Goal: Information Seeking & Learning: Learn about a topic

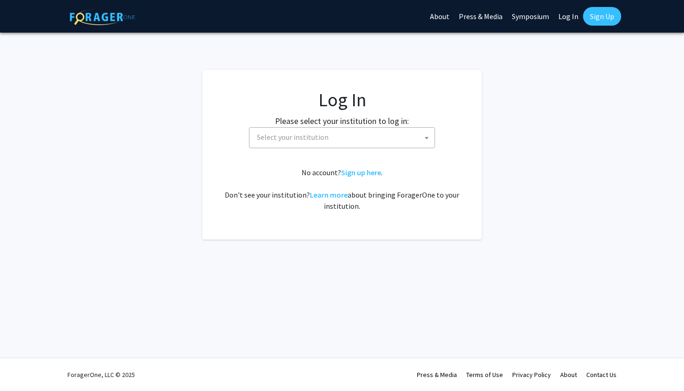
select select
click at [343, 149] on fg-card-body "Log In Please select your institution to log in: Baylor University Brandeis Uni…" at bounding box center [342, 154] width 242 height 132
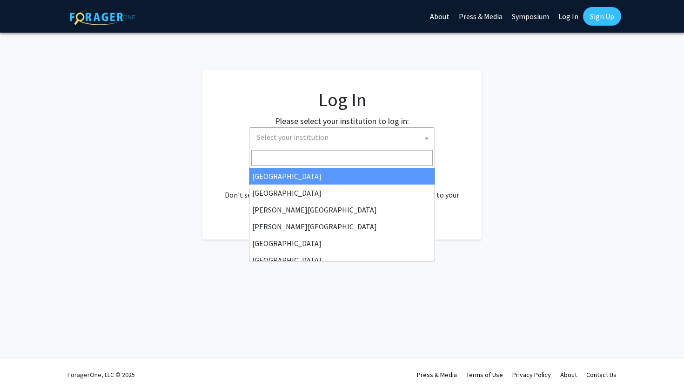
click at [341, 146] on span "Select your institution" at bounding box center [344, 137] width 182 height 19
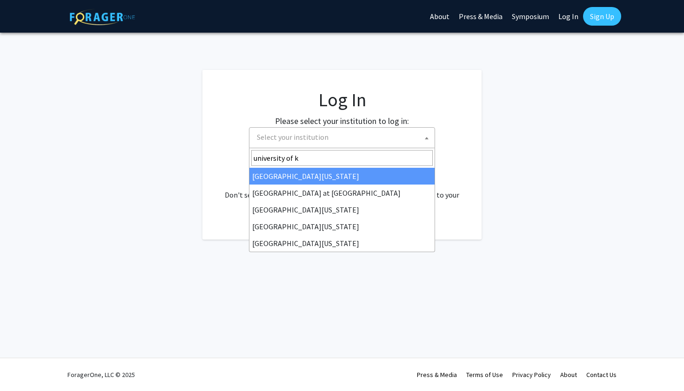
type input "university of ke"
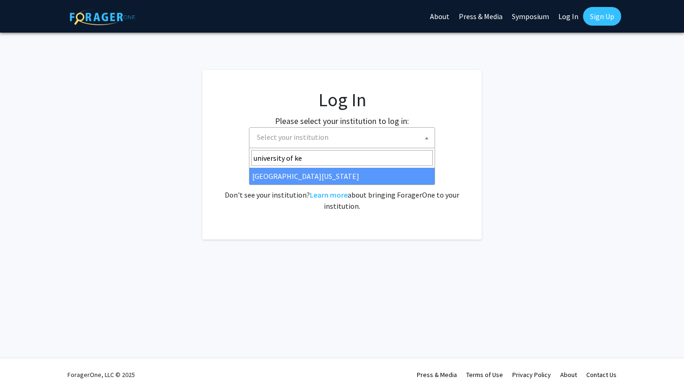
select select "13"
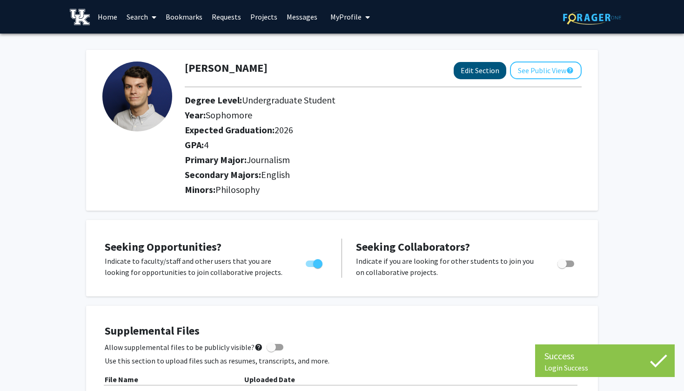
click at [476, 71] on button "Edit Section" at bounding box center [480, 70] width 53 height 17
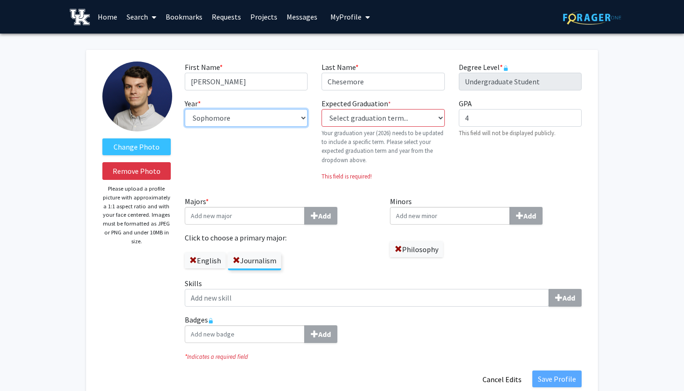
select select "senior"
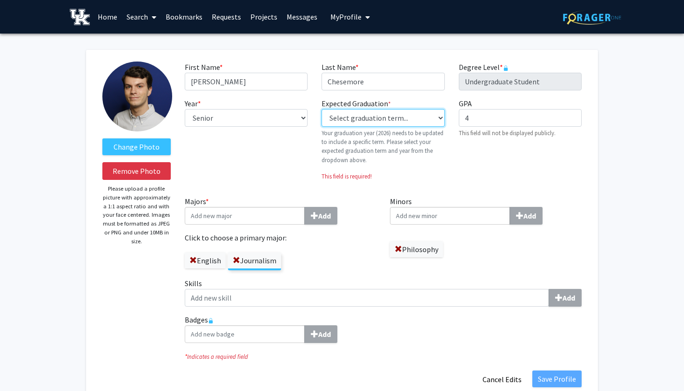
select select "34: spring_2026"
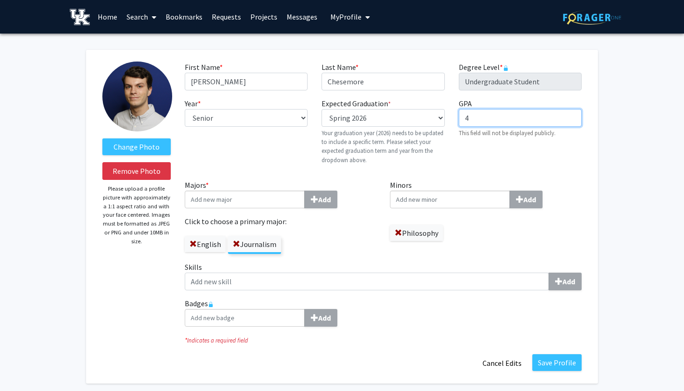
click at [493, 124] on input "4" at bounding box center [520, 118] width 123 height 18
type input "3.84"
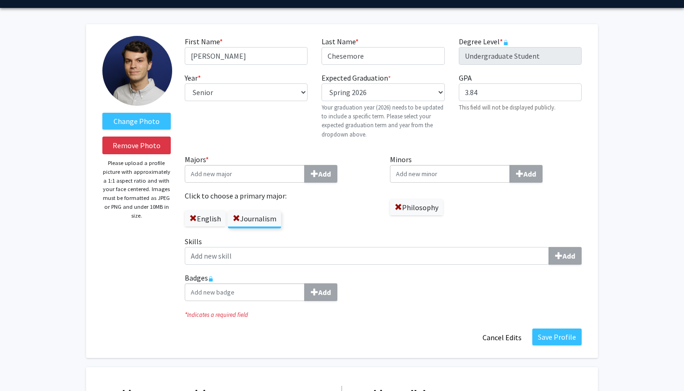
scroll to position [26, 0]
click at [235, 221] on span at bounding box center [236, 218] width 7 height 7
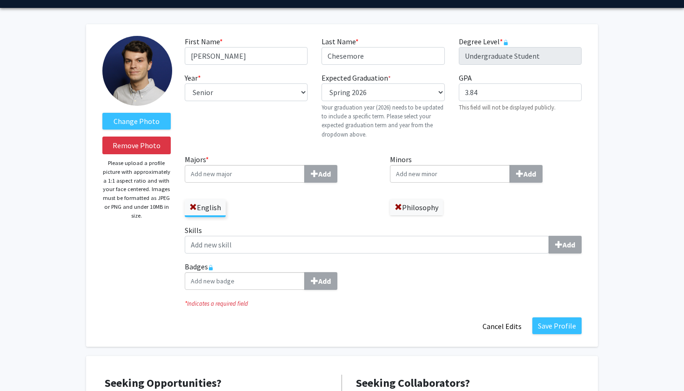
click at [461, 180] on input "Minors Add" at bounding box center [450, 174] width 120 height 18
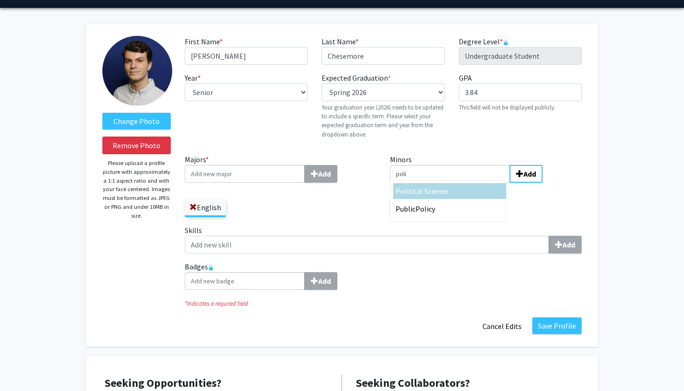
type input "poli"
click at [447, 196] on div "Poli tical Science" at bounding box center [450, 190] width 108 height 11
click at [447, 183] on input "poli" at bounding box center [450, 174] width 120 height 18
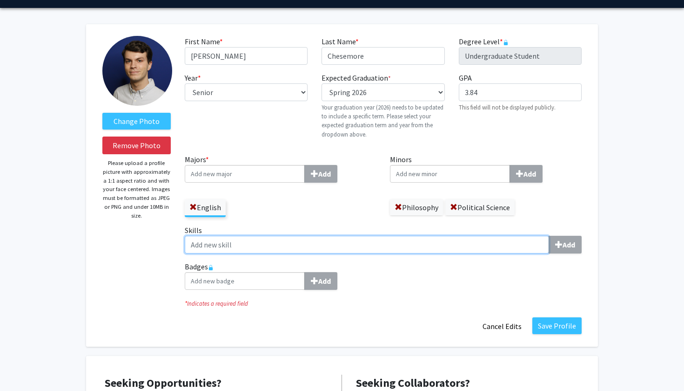
click at [378, 243] on input "Skills Add" at bounding box center [367, 245] width 365 height 18
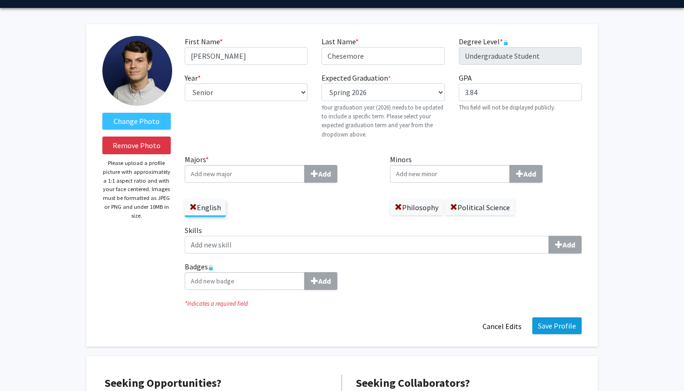
click at [548, 330] on button "Save Profile" at bounding box center [557, 325] width 49 height 17
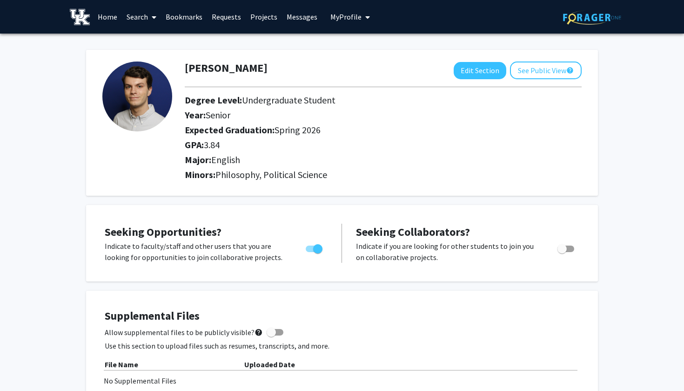
scroll to position [0, 0]
click at [138, 14] on link "Search" at bounding box center [141, 16] width 39 height 33
click at [186, 11] on link "Bookmarks" at bounding box center [184, 16] width 46 height 33
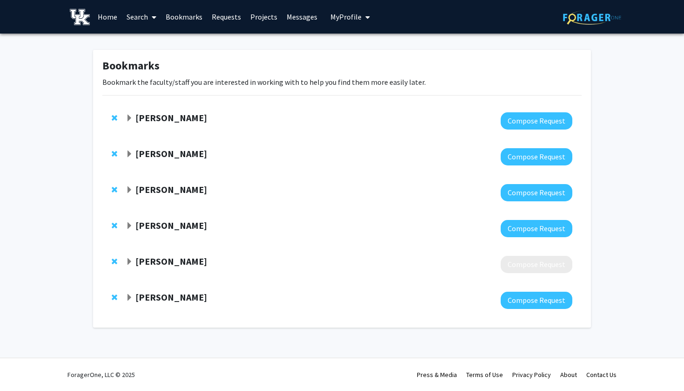
click at [229, 17] on link "Requests" at bounding box center [226, 16] width 39 height 33
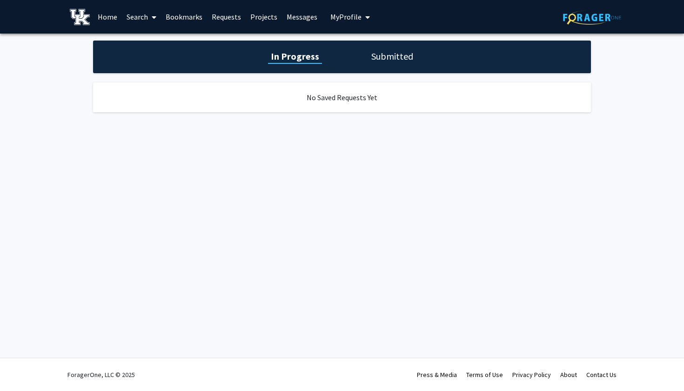
click at [189, 20] on link "Bookmarks" at bounding box center [184, 16] width 46 height 33
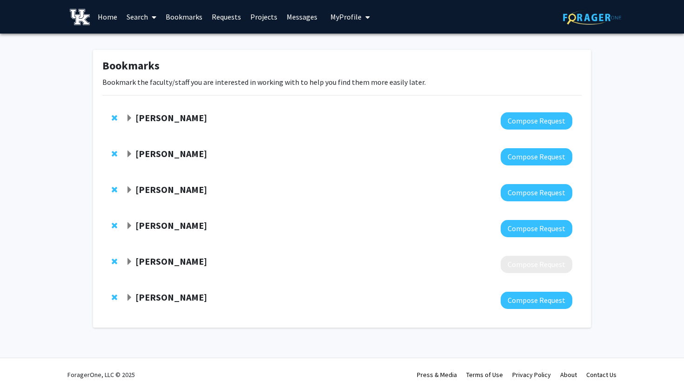
click at [225, 23] on link "Requests" at bounding box center [226, 16] width 39 height 33
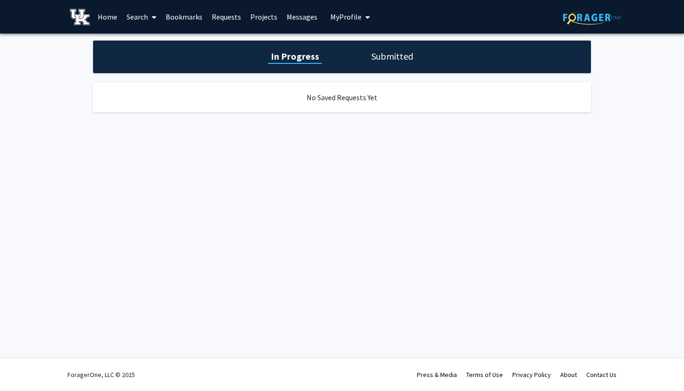
click at [269, 16] on link "Projects" at bounding box center [264, 16] width 36 height 33
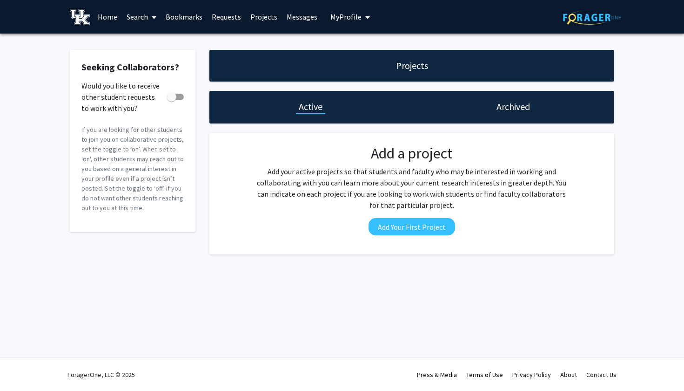
click at [305, 18] on link "Messages" at bounding box center [302, 16] width 40 height 33
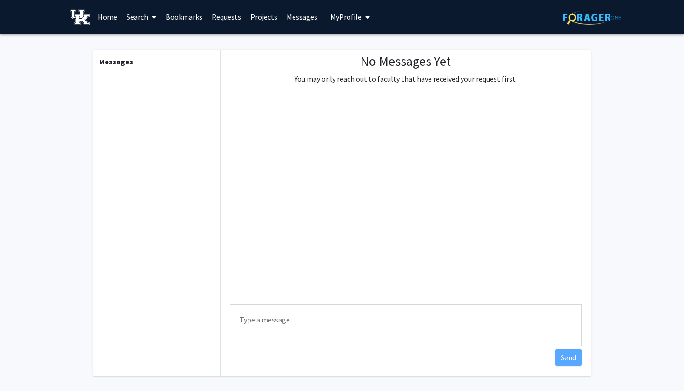
click at [112, 16] on link "Home" at bounding box center [107, 16] width 29 height 33
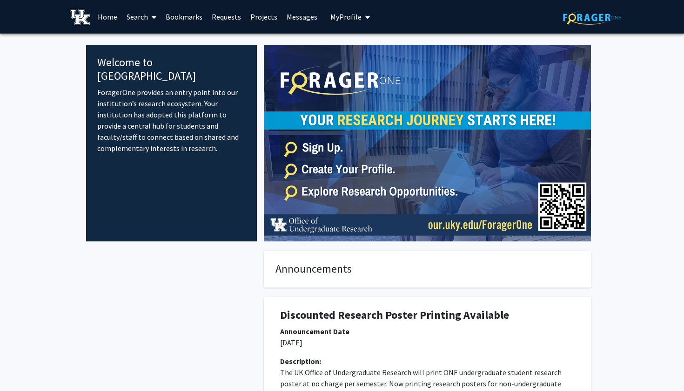
click at [142, 17] on link "Search" at bounding box center [141, 16] width 39 height 33
click at [146, 48] on span "Faculty/Staff" at bounding box center [156, 43] width 68 height 19
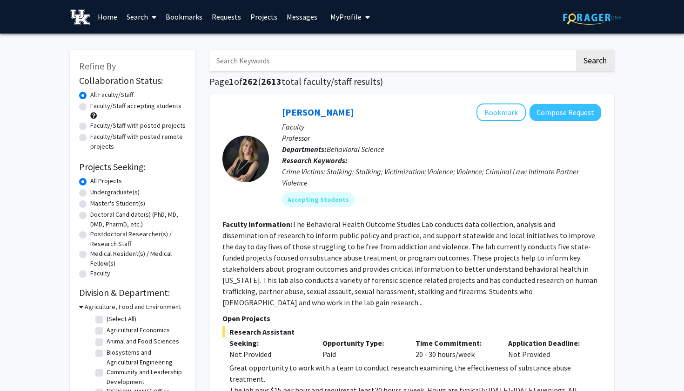
click at [129, 195] on label "Undergraduate(s)" at bounding box center [114, 192] width 49 height 10
click at [96, 193] on input "Undergraduate(s)" at bounding box center [93, 190] width 6 height 6
radio input "true"
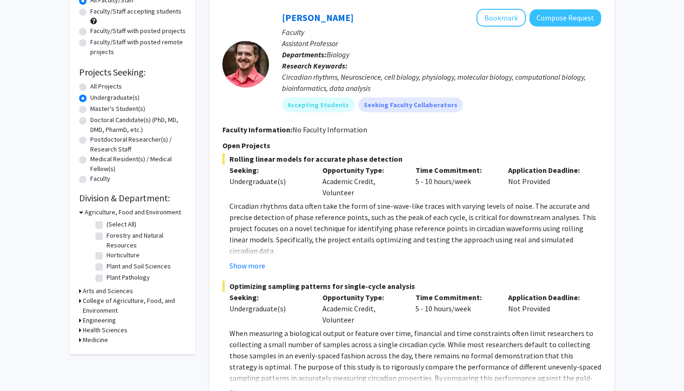
scroll to position [97, 0]
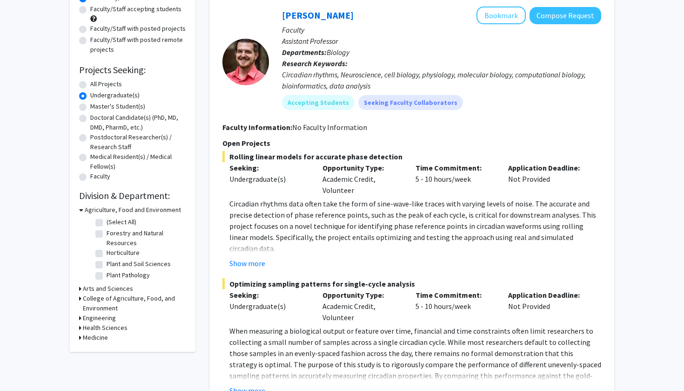
click at [81, 211] on icon at bounding box center [81, 210] width 4 height 10
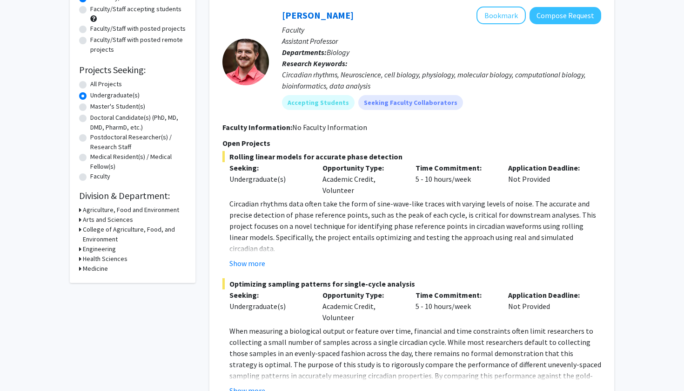
click at [80, 219] on icon at bounding box center [80, 220] width 2 height 10
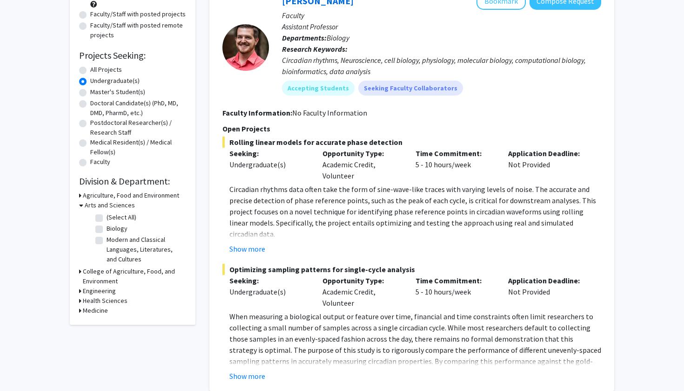
scroll to position [114, 0]
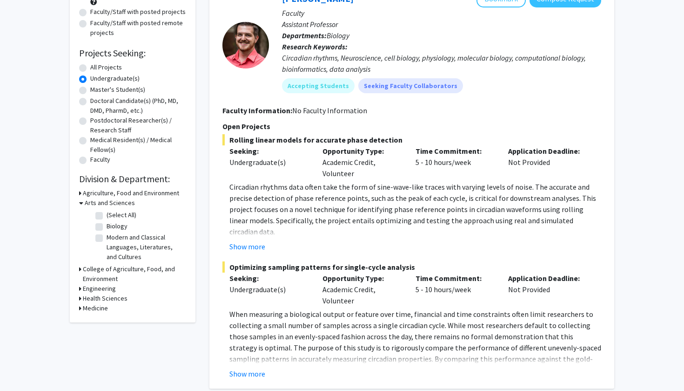
click at [107, 240] on label "Modern and Classical Languages, Literatures, and Cultures" at bounding box center [145, 246] width 77 height 29
click at [107, 238] on input "Modern and Classical Languages, Literatures, and Cultures" at bounding box center [110, 235] width 6 height 6
checkbox input "true"
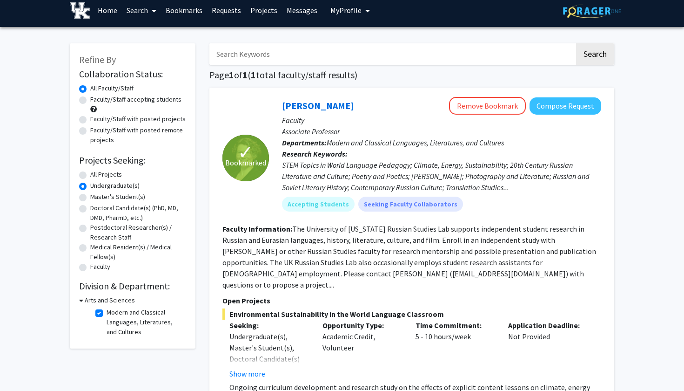
scroll to position [25, 0]
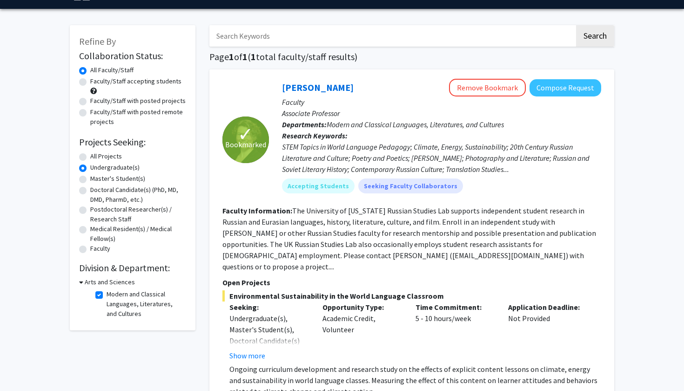
click at [98, 291] on fg-checkbox "Modern and Classical Languages, Literatures, and Cultures Modern and Classical …" at bounding box center [139, 303] width 88 height 29
click at [107, 292] on label "Modern and Classical Languages, Literatures, and Cultures" at bounding box center [145, 303] width 77 height 29
click at [107, 292] on input "Modern and Classical Languages, Literatures, and Cultures" at bounding box center [110, 292] width 6 height 6
checkbox input "false"
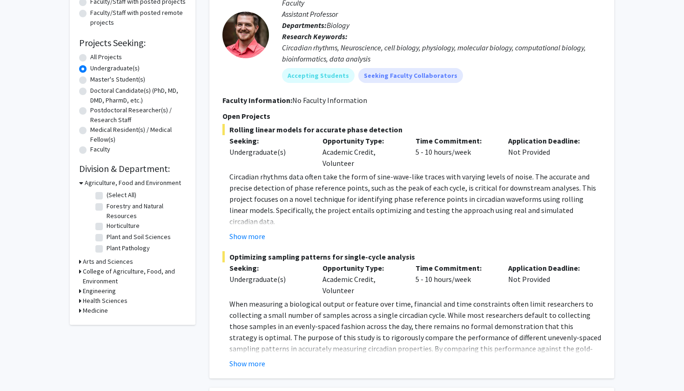
scroll to position [127, 0]
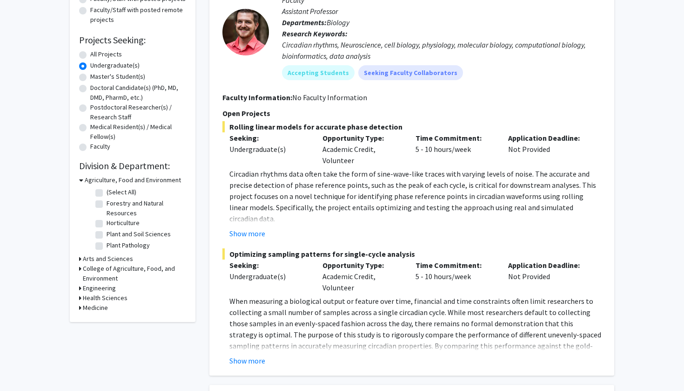
click at [108, 261] on h3 "Arts and Sciences" at bounding box center [108, 259] width 50 height 10
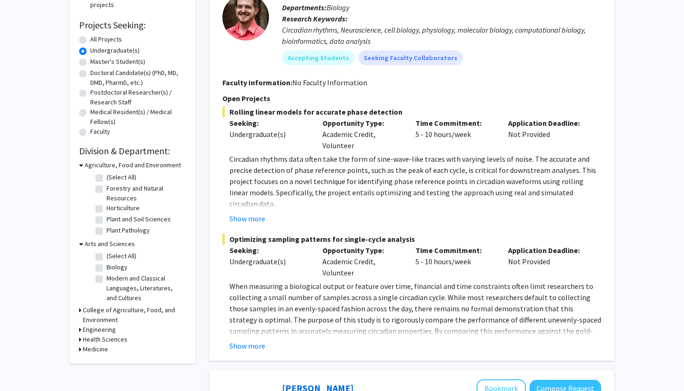
scroll to position [145, 0]
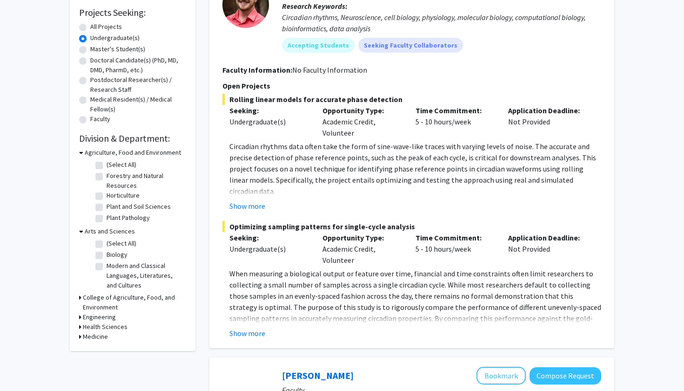
click at [102, 302] on h3 "College of Agriculture, Food, and Environment" at bounding box center [134, 302] width 103 height 20
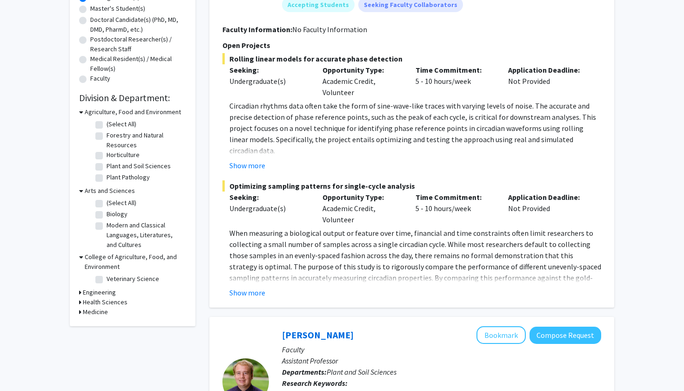
click at [100, 296] on h3 "Engineering" at bounding box center [99, 292] width 33 height 10
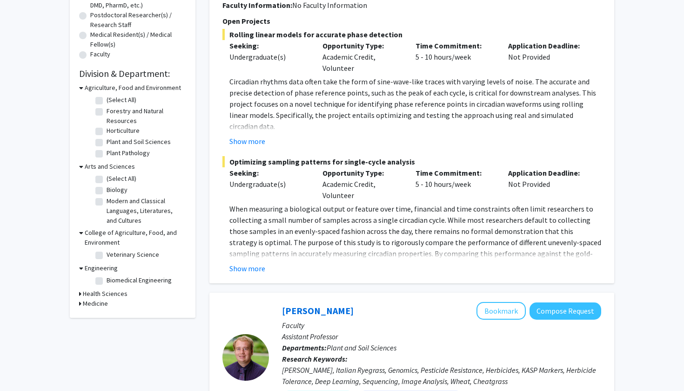
click at [100, 296] on h3 "Health Sciences" at bounding box center [105, 294] width 45 height 10
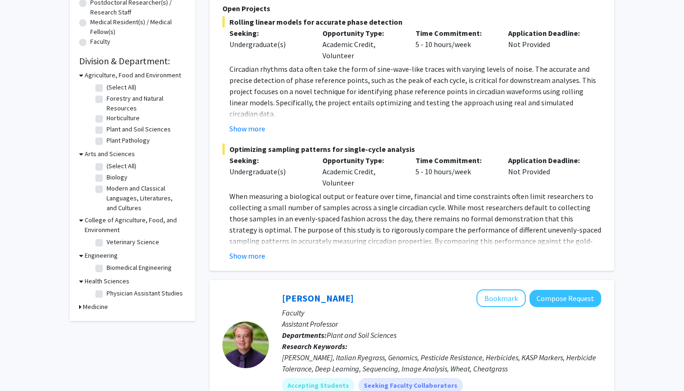
scroll to position [234, 0]
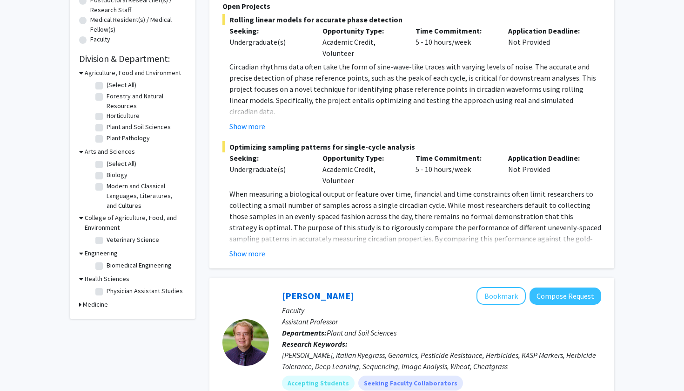
click at [99, 308] on h3 "Medicine" at bounding box center [95, 304] width 25 height 10
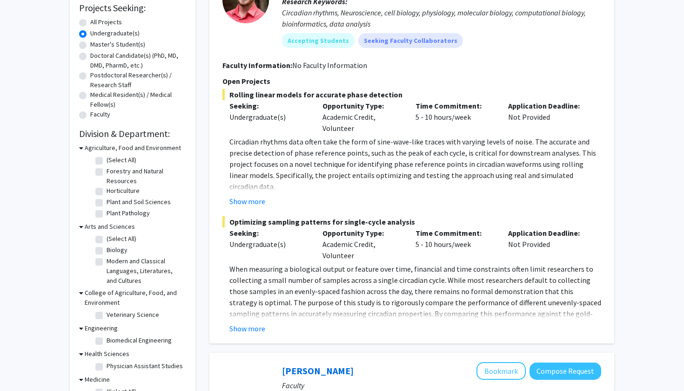
scroll to position [159, 0]
click at [107, 266] on label "Modern and Classical Languages, Literatures, and Cultures" at bounding box center [145, 270] width 77 height 29
click at [107, 262] on input "Modern and Classical Languages, Literatures, and Cultures" at bounding box center [110, 259] width 6 height 6
checkbox input "true"
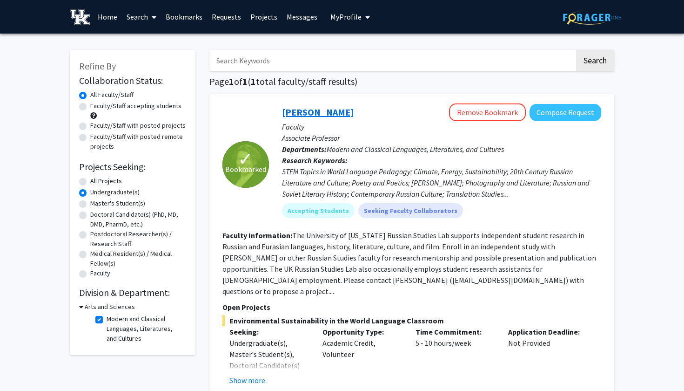
click at [321, 112] on link "[PERSON_NAME]" at bounding box center [318, 112] width 72 height 12
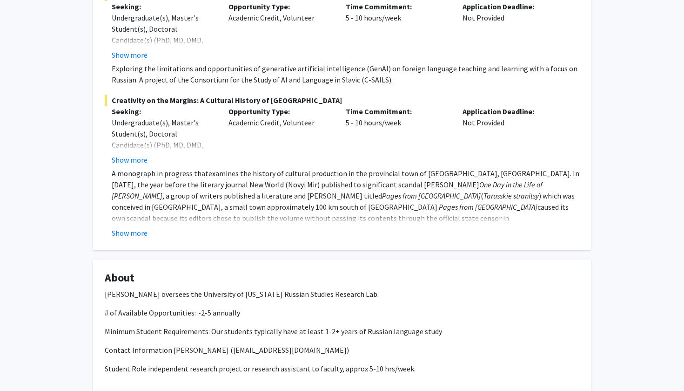
scroll to position [451, 0]
click at [139, 155] on button "Show more" at bounding box center [130, 160] width 36 height 11
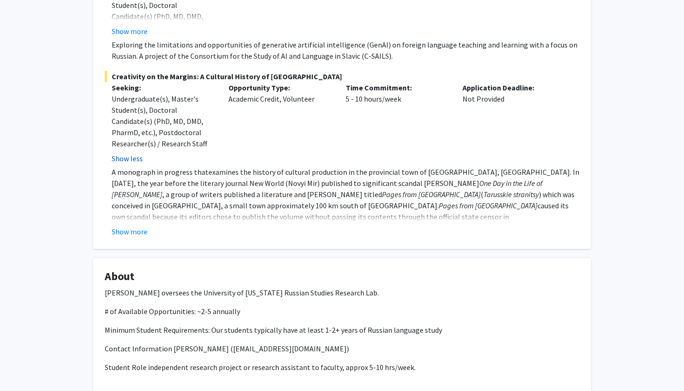
scroll to position [475, 0]
click at [132, 211] on fg-read-more "A monograph in progress that examines the history of cultural production in the…" at bounding box center [342, 201] width 475 height 71
click at [132, 225] on button "Show more" at bounding box center [130, 230] width 36 height 11
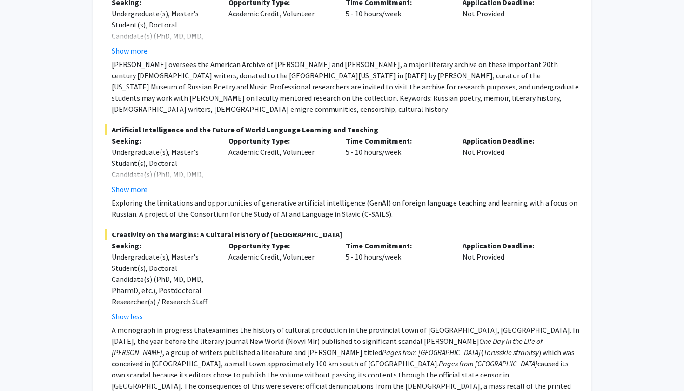
scroll to position [316, 0]
click at [132, 184] on button "Show more" at bounding box center [130, 189] width 36 height 11
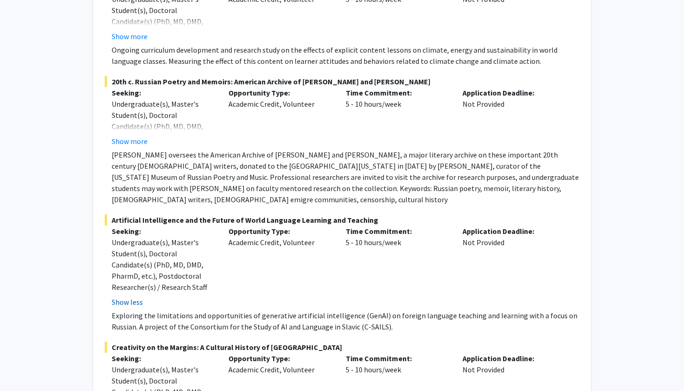
scroll to position [228, 0]
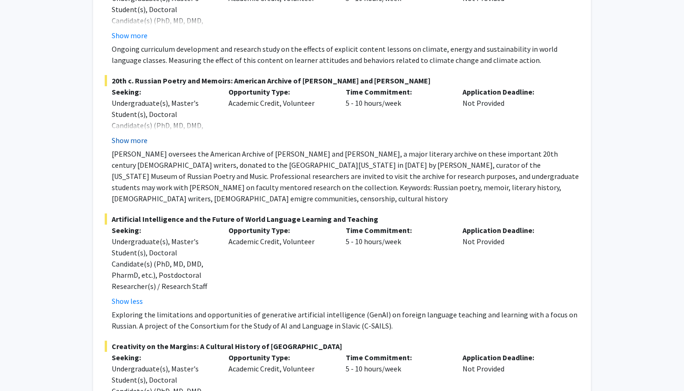
click at [119, 138] on button "Show more" at bounding box center [130, 140] width 36 height 11
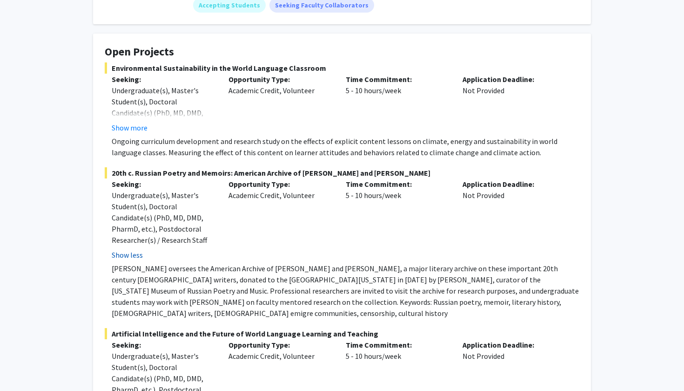
scroll to position [134, 0]
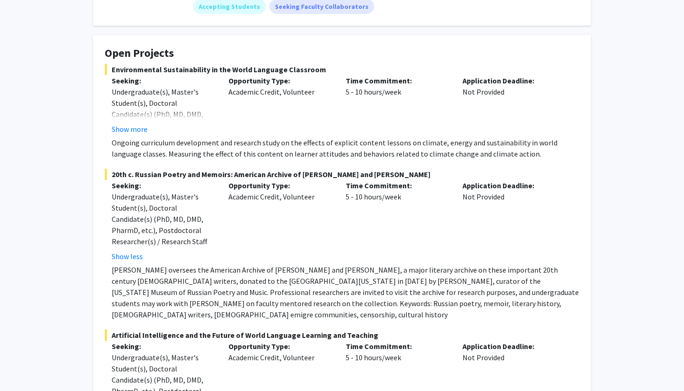
click at [130, 139] on p "Ongoing curriculum development and research study on the effects of explicit co…" at bounding box center [346, 148] width 468 height 22
click at [128, 132] on button "Show more" at bounding box center [130, 128] width 36 height 11
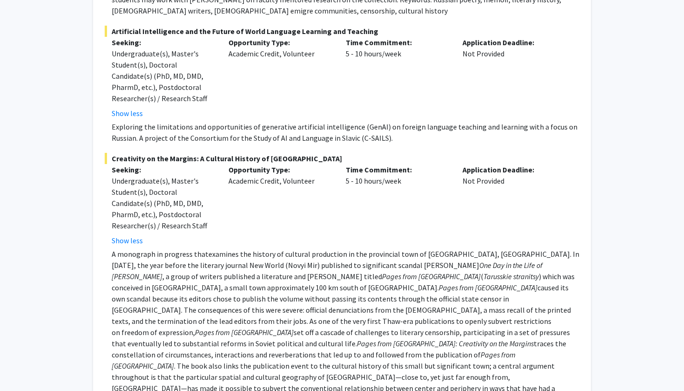
scroll to position [318, 0]
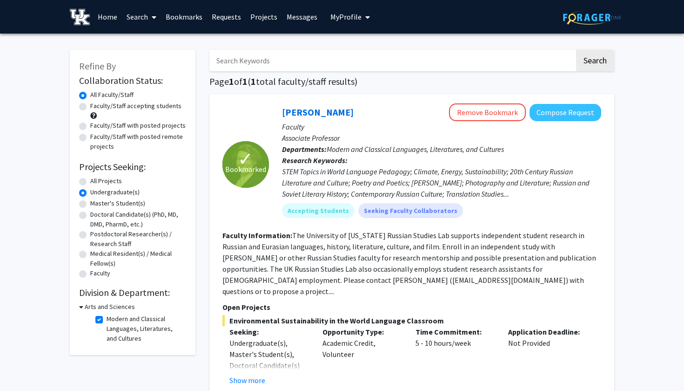
click at [107, 323] on label "Modern and Classical Languages, Literatures, and Cultures" at bounding box center [145, 328] width 77 height 29
click at [107, 320] on input "Modern and Classical Languages, Literatures, and Cultures" at bounding box center [110, 317] width 6 height 6
checkbox input "false"
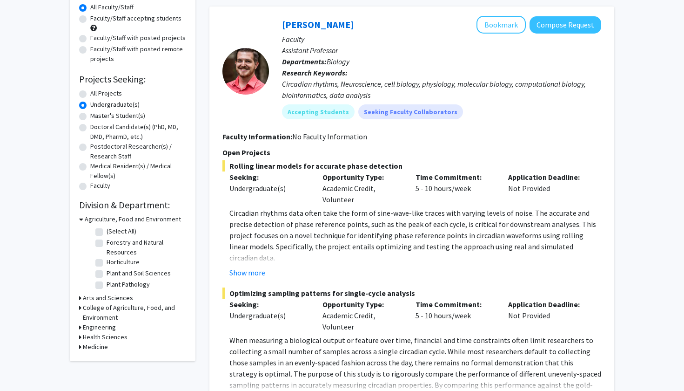
scroll to position [93, 0]
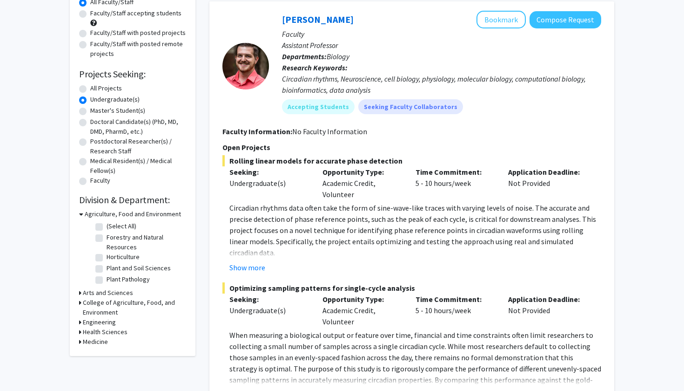
click at [103, 334] on h3 "Health Sciences" at bounding box center [105, 332] width 45 height 10
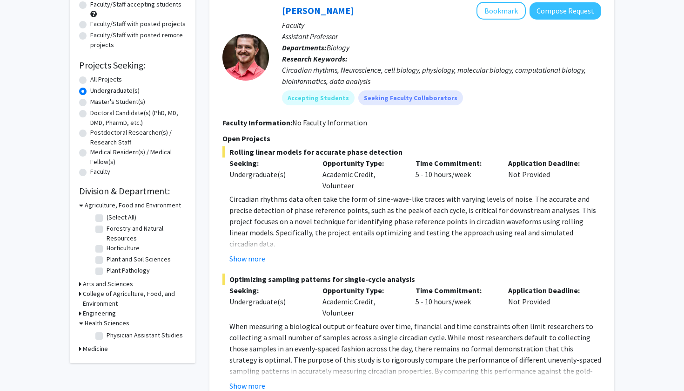
scroll to position [102, 0]
click at [91, 350] on h3 "Medicine" at bounding box center [95, 348] width 25 height 10
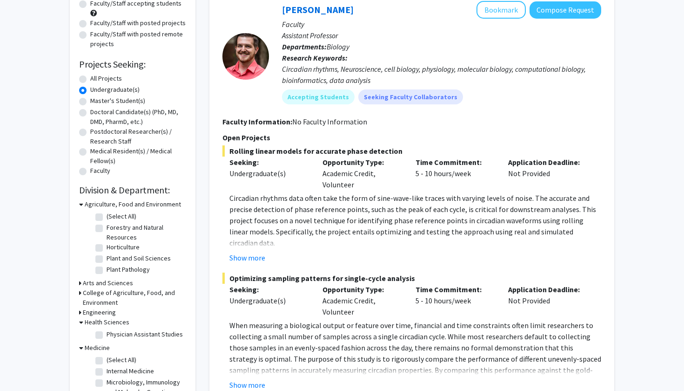
click at [108, 313] on h3 "Engineering" at bounding box center [99, 312] width 33 height 10
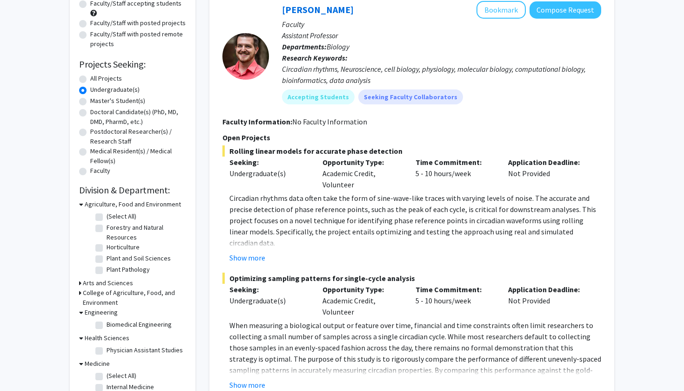
click at [103, 292] on h3 "College of Agriculture, Food, and Environment" at bounding box center [134, 298] width 103 height 20
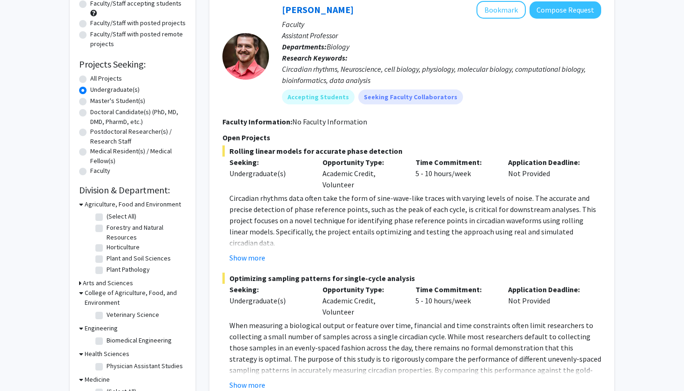
click at [102, 284] on h3 "Arts and Sciences" at bounding box center [108, 283] width 50 height 10
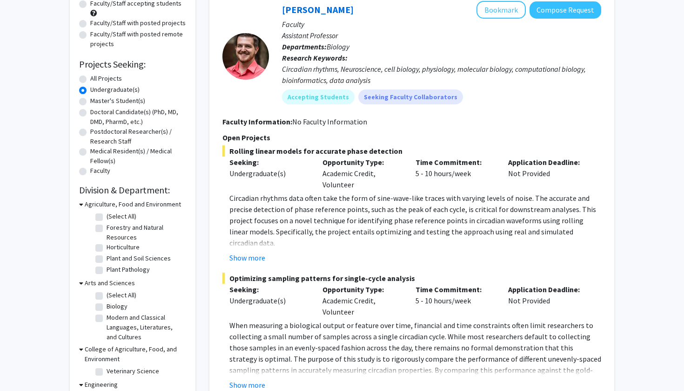
click at [107, 319] on label "Modern and Classical Languages, Literatures, and Cultures" at bounding box center [145, 326] width 77 height 29
click at [107, 318] on input "Modern and Classical Languages, Literatures, and Cultures" at bounding box center [110, 315] width 6 height 6
checkbox input "true"
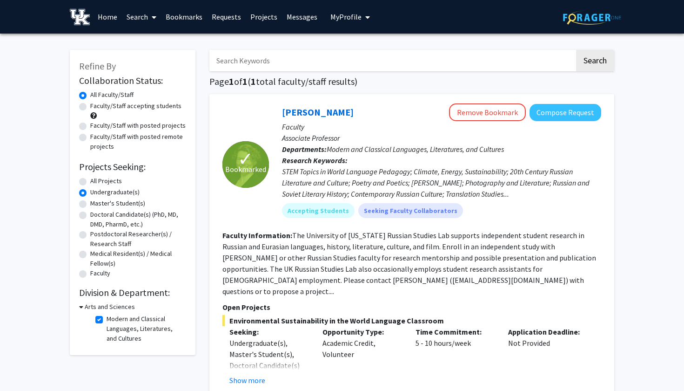
scroll to position [20, 0]
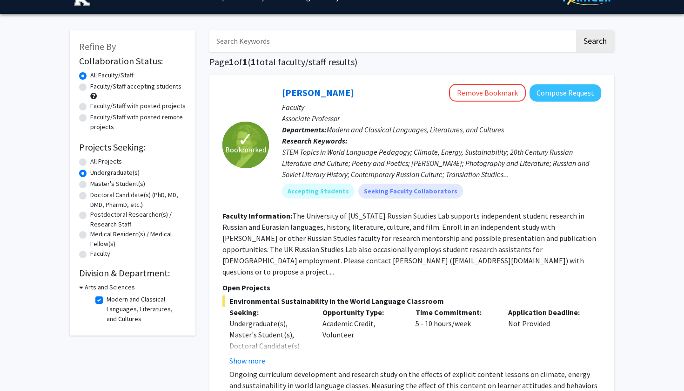
click at [90, 76] on label "All Faculty/Staff" at bounding box center [111, 75] width 43 height 10
click at [90, 76] on input "All Faculty/Staff" at bounding box center [93, 73] width 6 height 6
